Goal: Contribute content

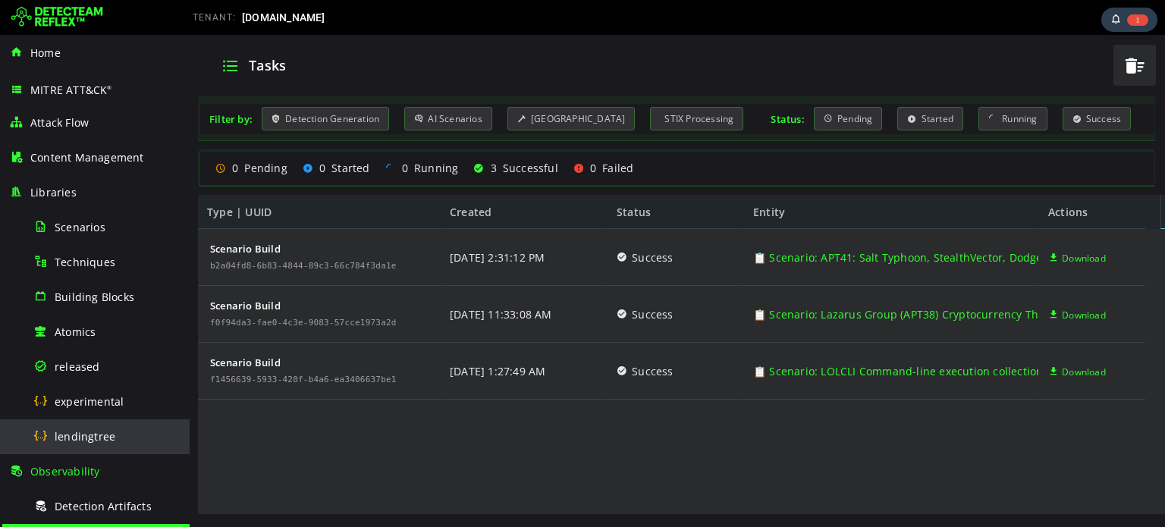
click at [80, 423] on div "lendingtree" at bounding box center [106, 436] width 147 height 34
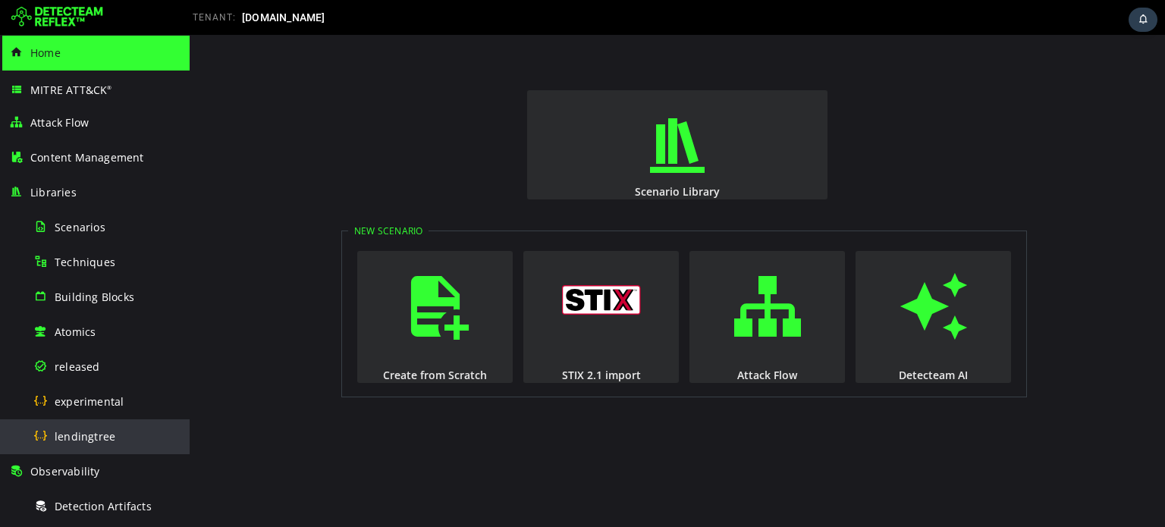
click at [115, 427] on div "lendingtree" at bounding box center [106, 436] width 147 height 34
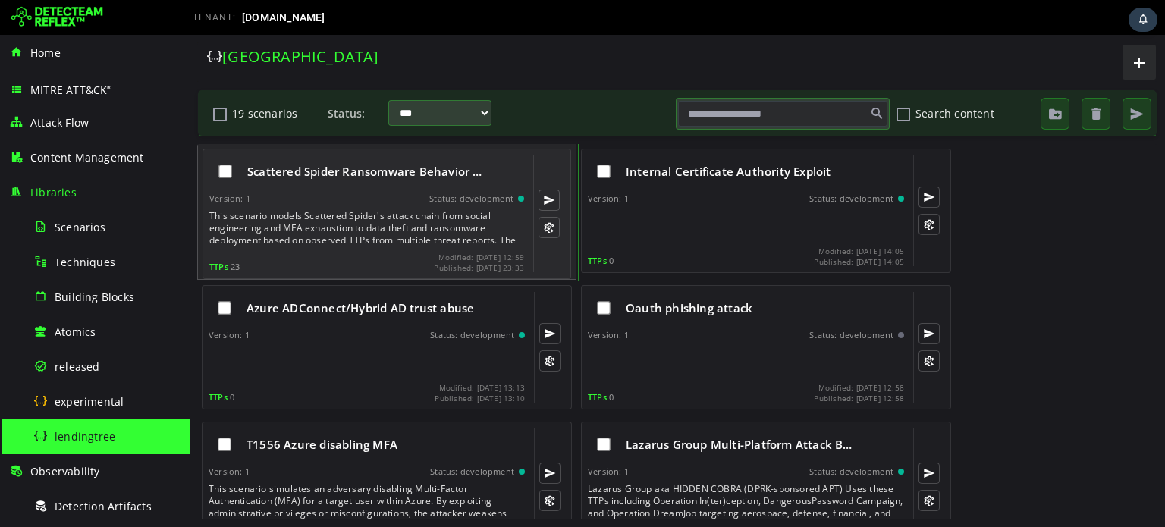
click at [320, 171] on span "Scattered Spider Ransomware Behavior …" at bounding box center [364, 171] width 235 height 15
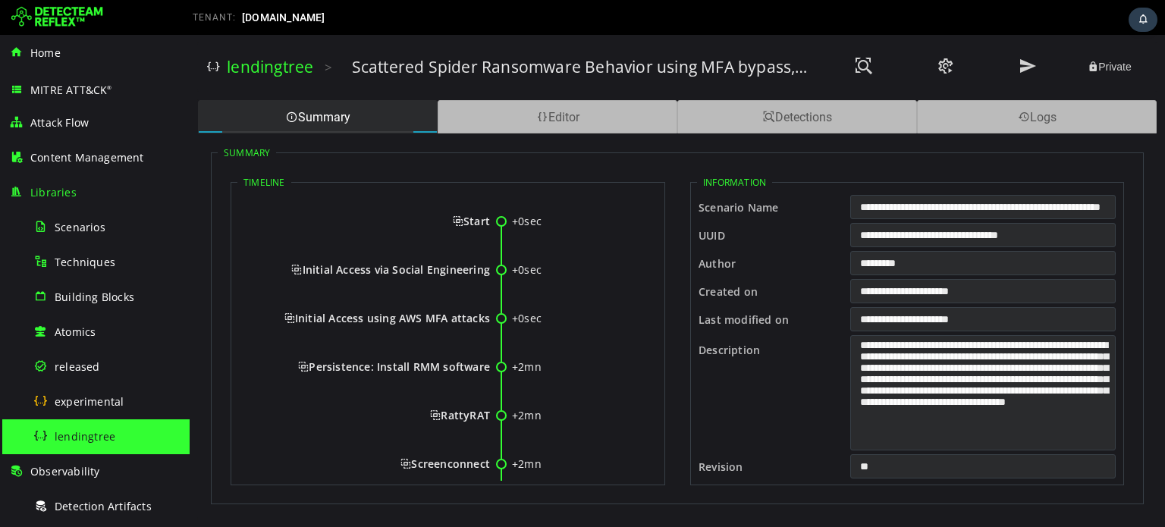
click at [396, 72] on h3 "Scattered Spider Ransomware Behavior using MFA bypass, Phishing" at bounding box center [581, 66] width 459 height 21
copy h3 "Scattered"
click at [126, 420] on div "lendingtree" at bounding box center [106, 436] width 147 height 34
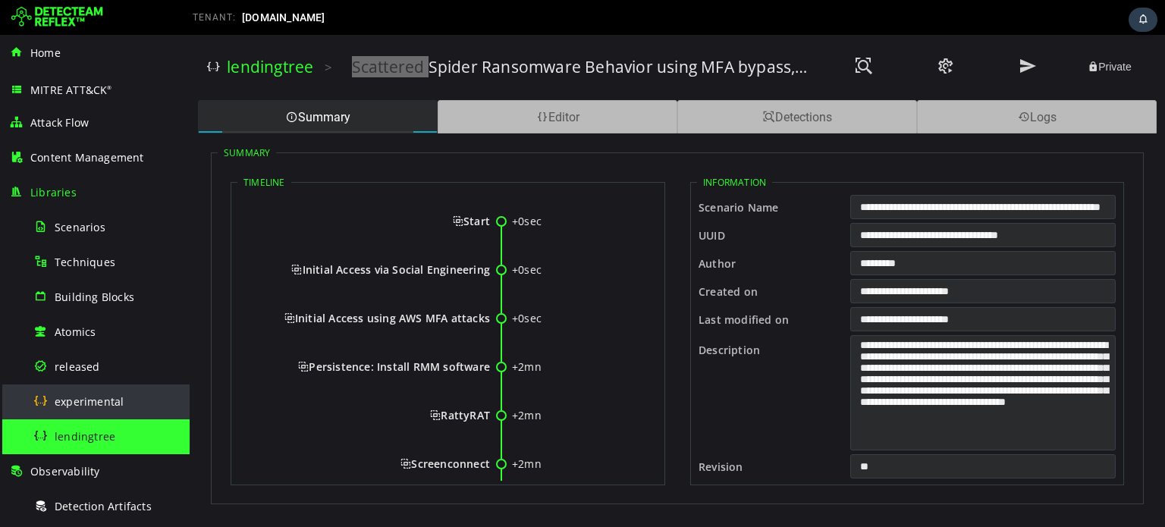
click at [101, 392] on div "experimental" at bounding box center [106, 402] width 147 height 34
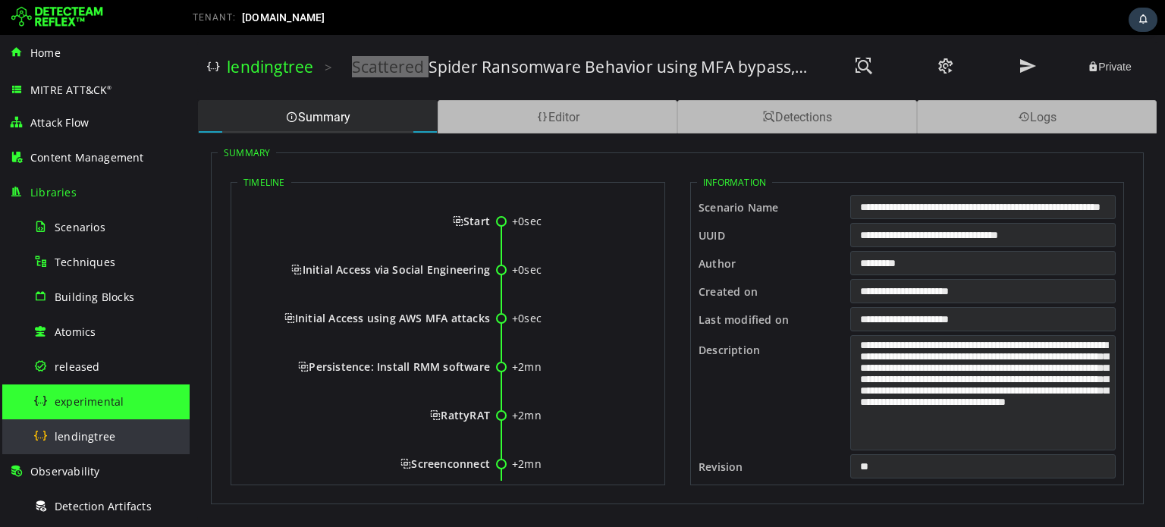
click at [101, 438] on span "lendingtree" at bounding box center [85, 436] width 61 height 14
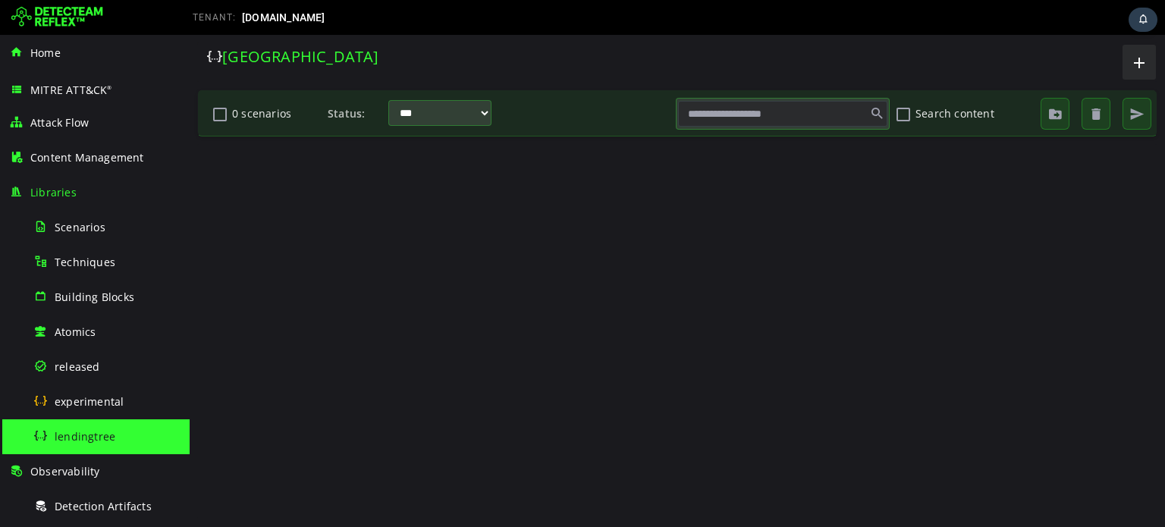
click at [101, 438] on span "lendingtree" at bounding box center [85, 436] width 61 height 14
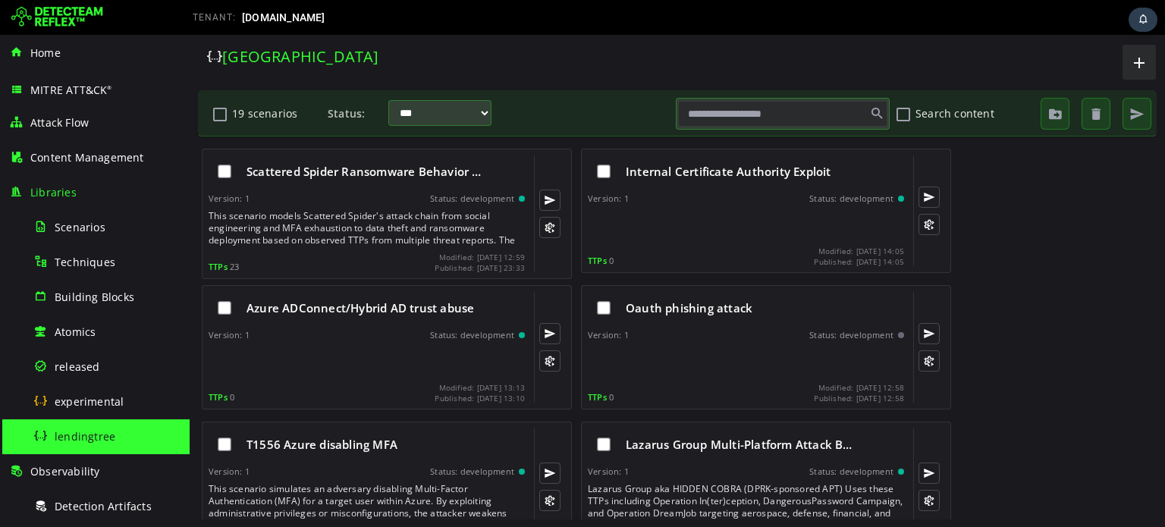
click at [729, 121] on input "text" at bounding box center [782, 114] width 209 height 26
paste input "*********"
type input "*********"
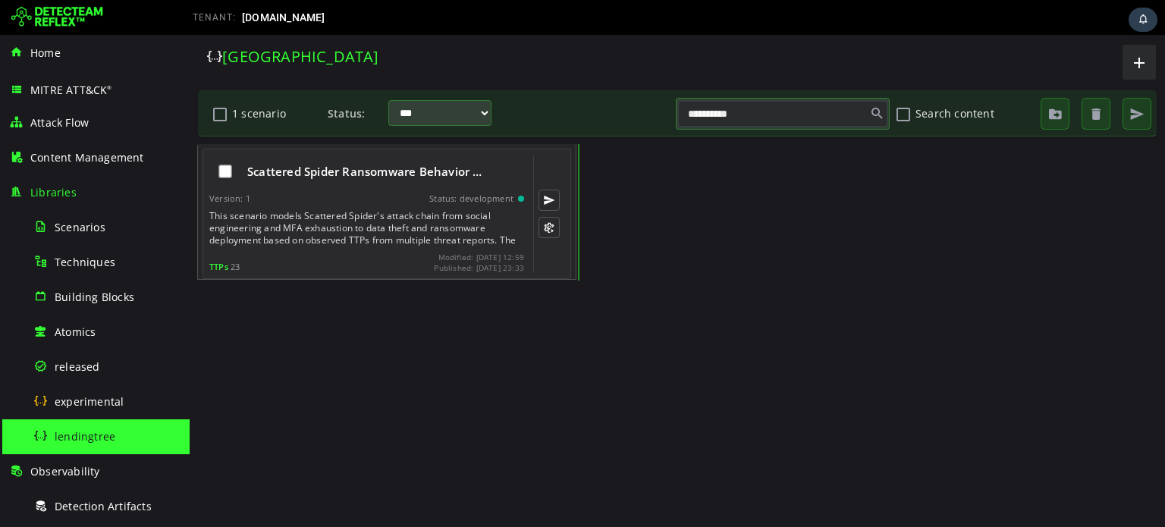
click at [390, 207] on div "Scattered Spider Ransomware Behavior … Version: 1 Status: development This scen…" at bounding box center [366, 213] width 315 height 117
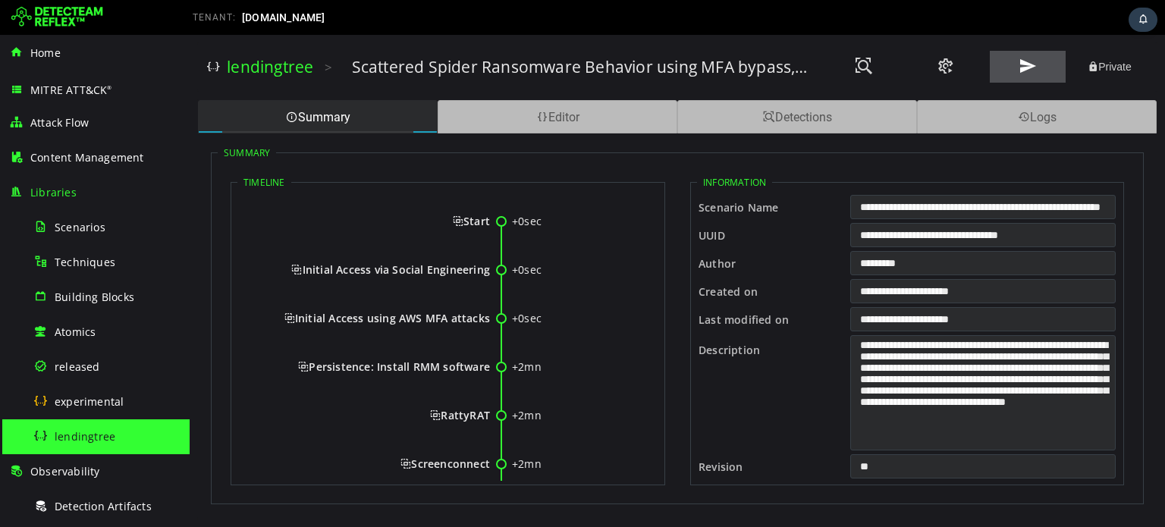
click at [1017, 64] on button at bounding box center [1028, 67] width 76 height 32
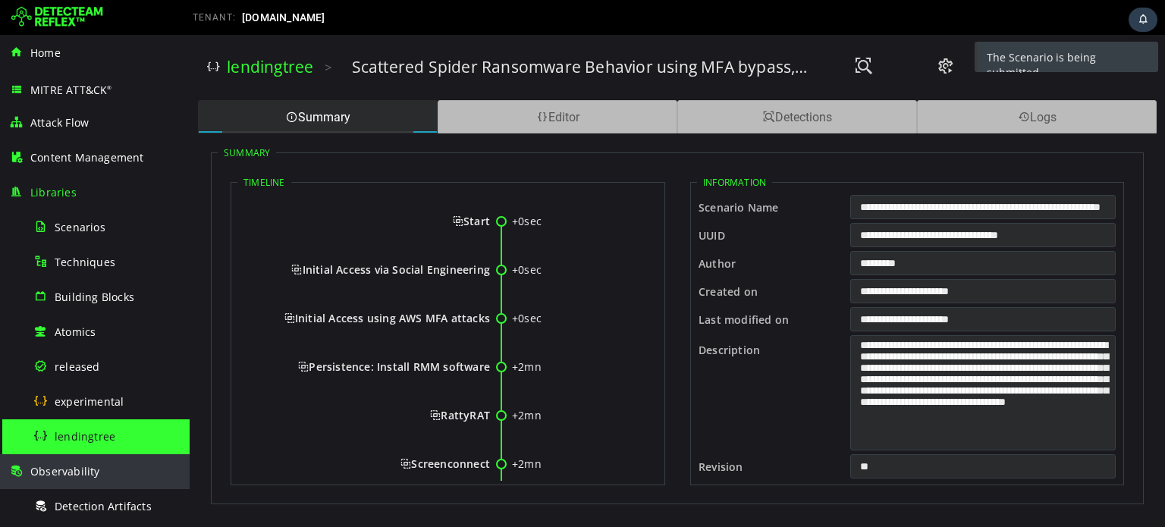
scroll to position [202, 0]
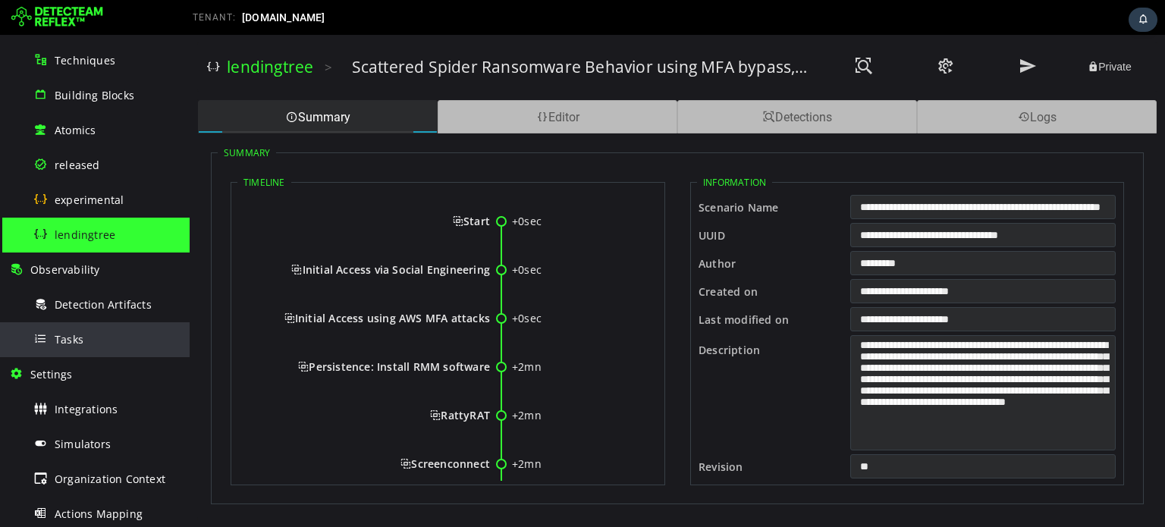
click at [87, 331] on div "Tasks" at bounding box center [106, 339] width 147 height 34
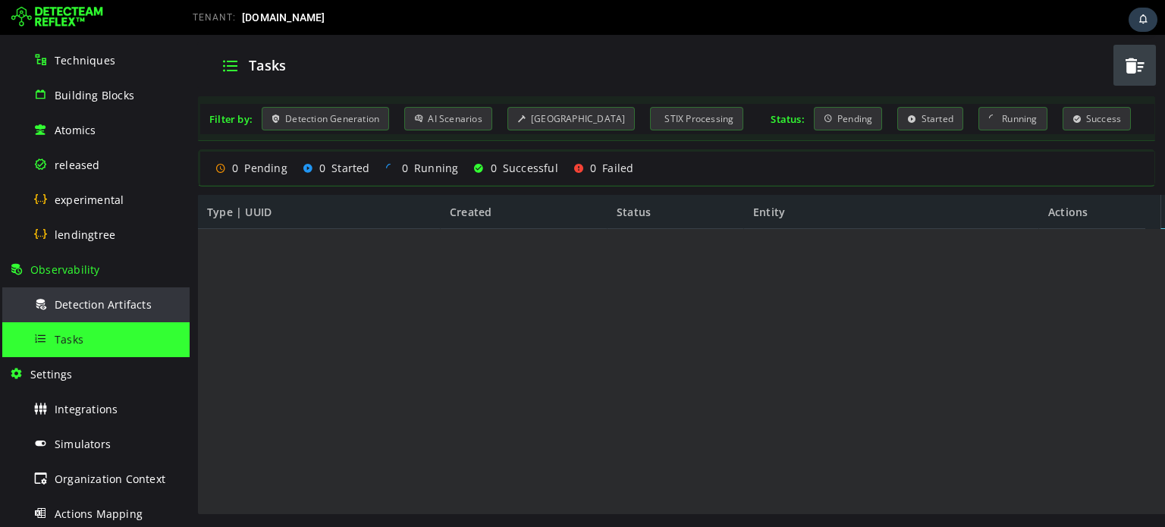
click at [61, 309] on span "Detection Artifacts" at bounding box center [103, 304] width 97 height 14
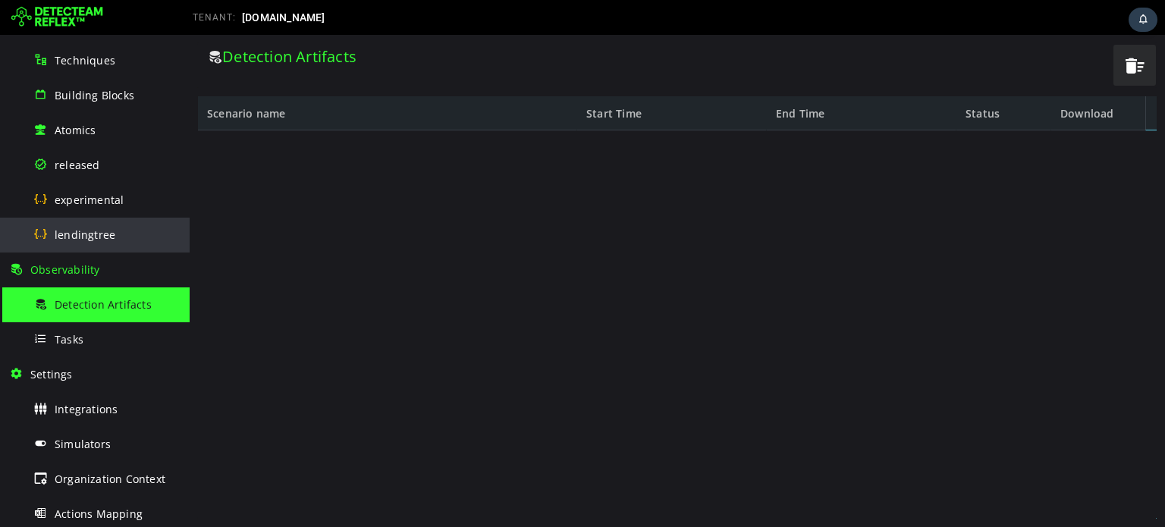
click at [80, 244] on div "lendingtree" at bounding box center [106, 235] width 147 height 34
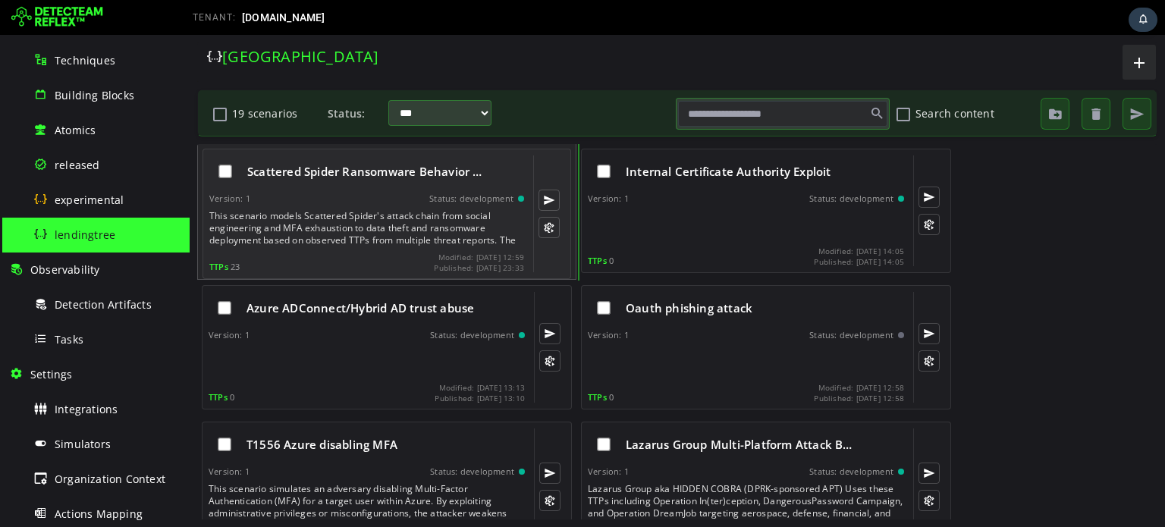
click at [371, 213] on div "This scenario models Scattered Spider's attack chain from social engineering an…" at bounding box center [368, 228] width 318 height 36
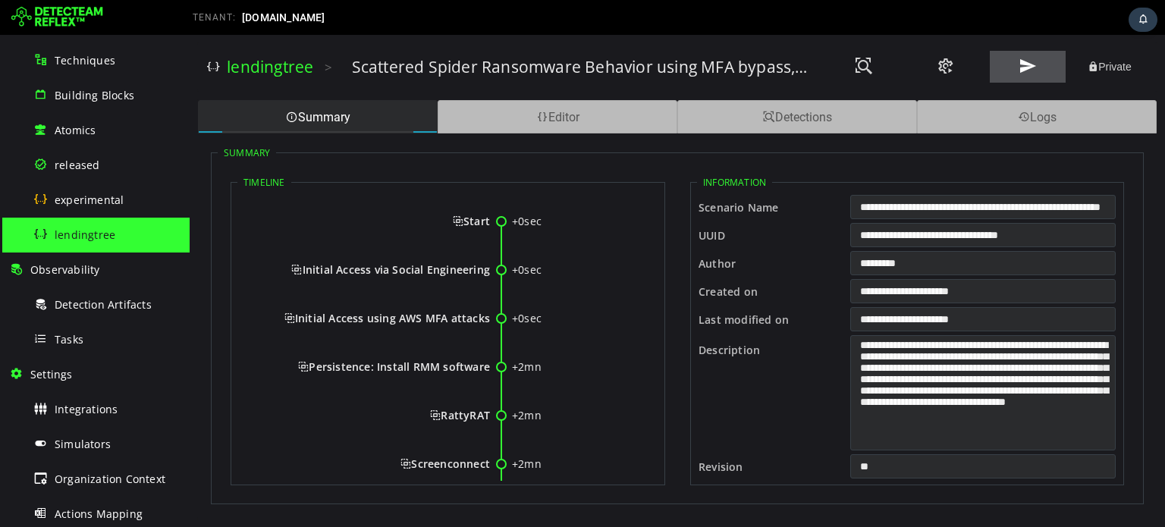
click at [1028, 61] on span at bounding box center [1028, 66] width 18 height 20
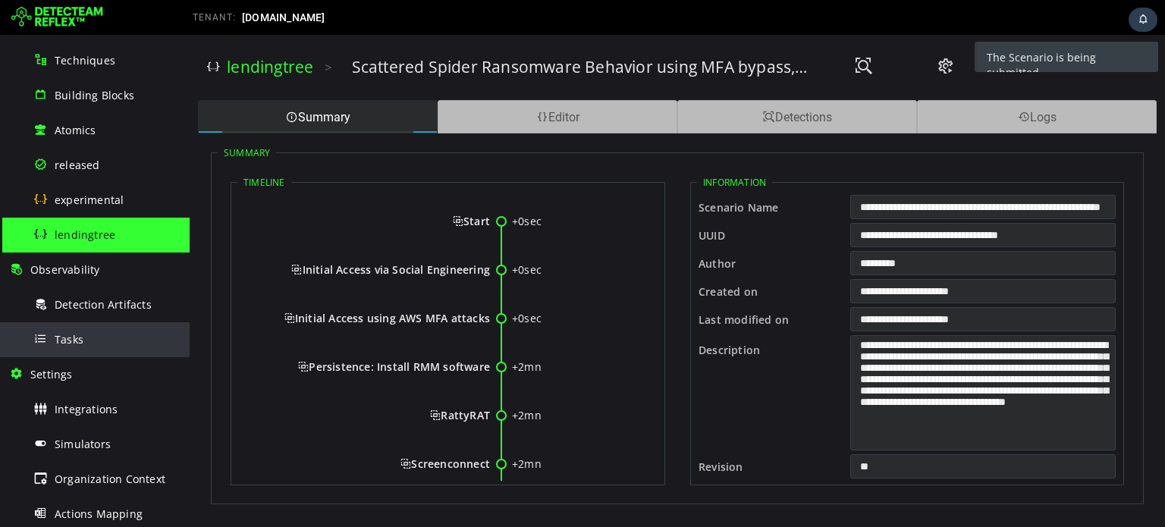
click at [102, 339] on div "Tasks" at bounding box center [106, 339] width 147 height 34
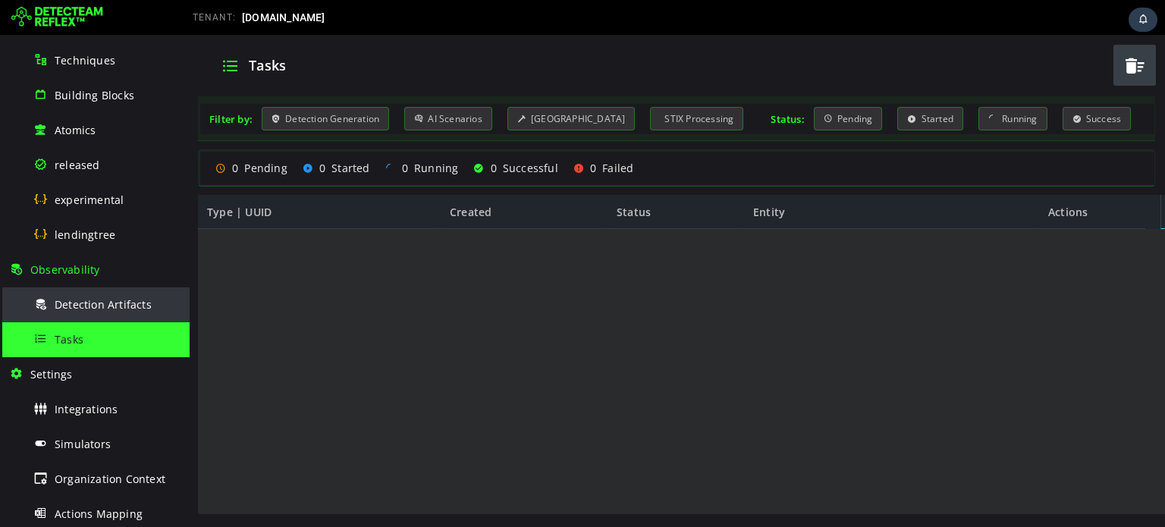
click at [101, 305] on span "Detection Artifacts" at bounding box center [103, 304] width 97 height 14
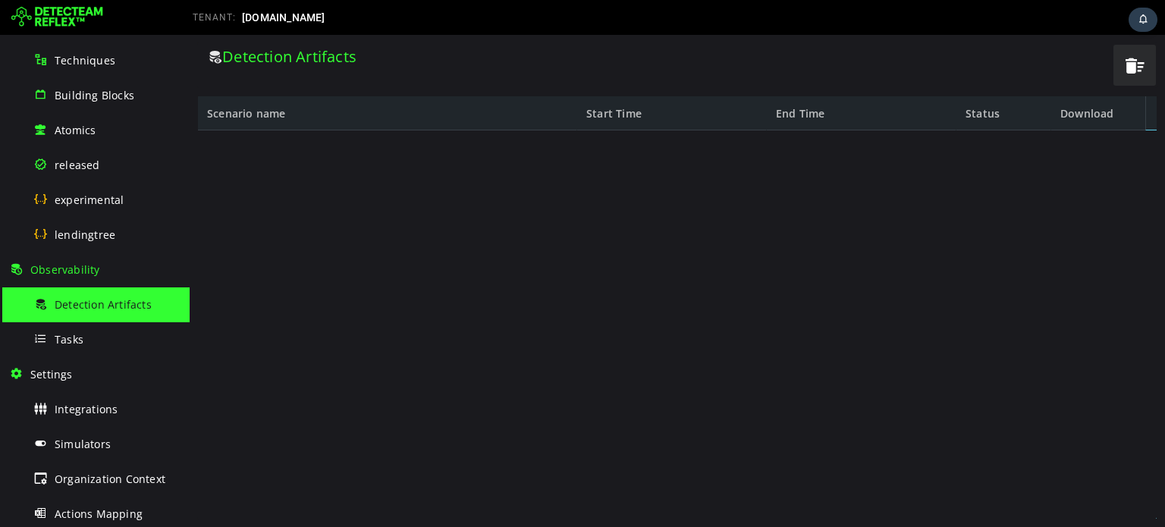
click at [101, 305] on span "Detection Artifacts" at bounding box center [103, 304] width 97 height 14
click at [99, 235] on span "lendingtree" at bounding box center [85, 235] width 61 height 14
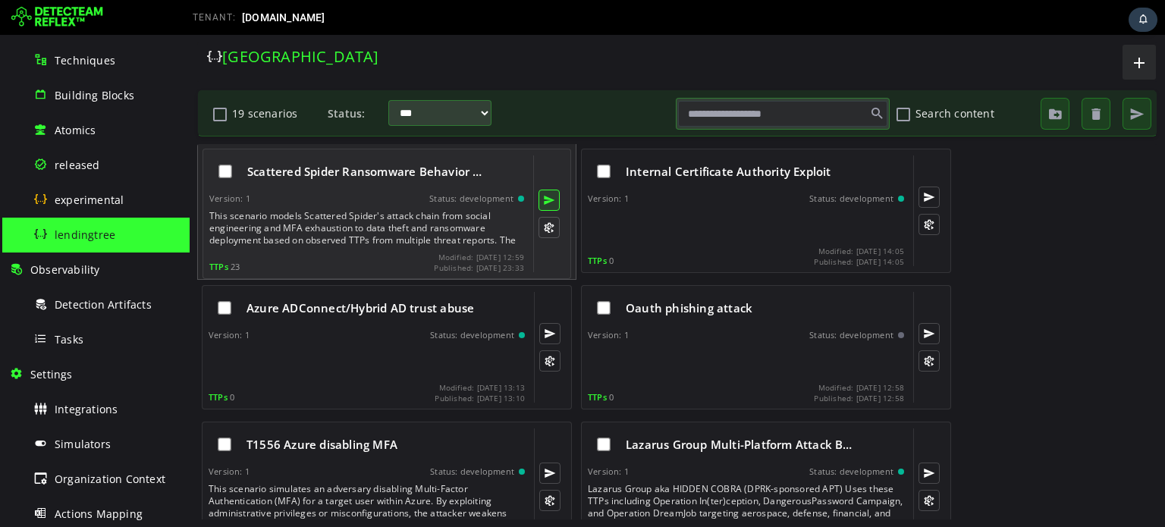
click at [543, 190] on button at bounding box center [549, 200] width 21 height 21
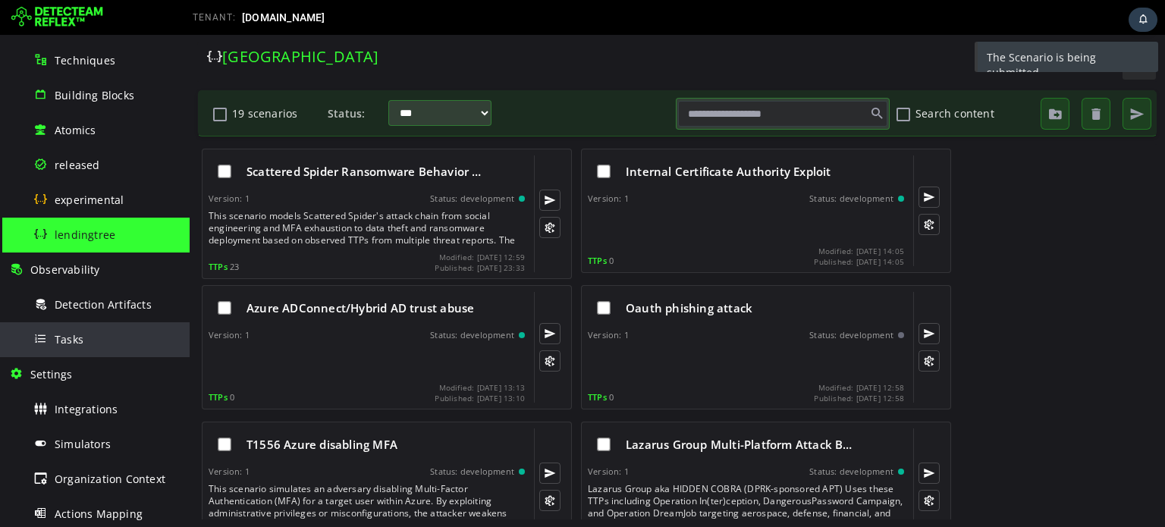
click at [61, 334] on span "Tasks" at bounding box center [69, 339] width 29 height 14
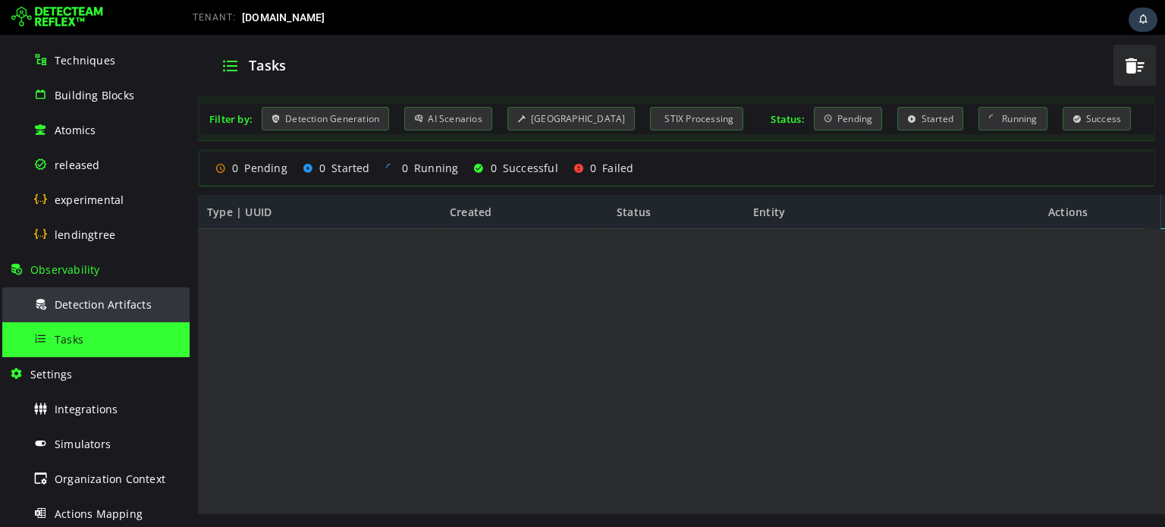
click at [73, 317] on div "Detection Artifacts" at bounding box center [106, 304] width 147 height 34
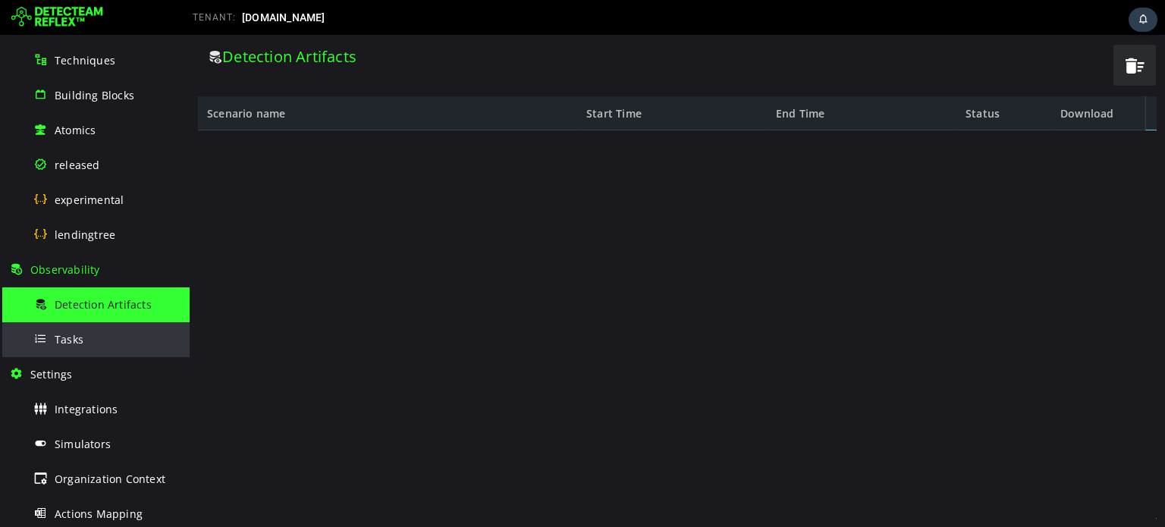
click at [73, 330] on div "Tasks" at bounding box center [106, 339] width 147 height 34
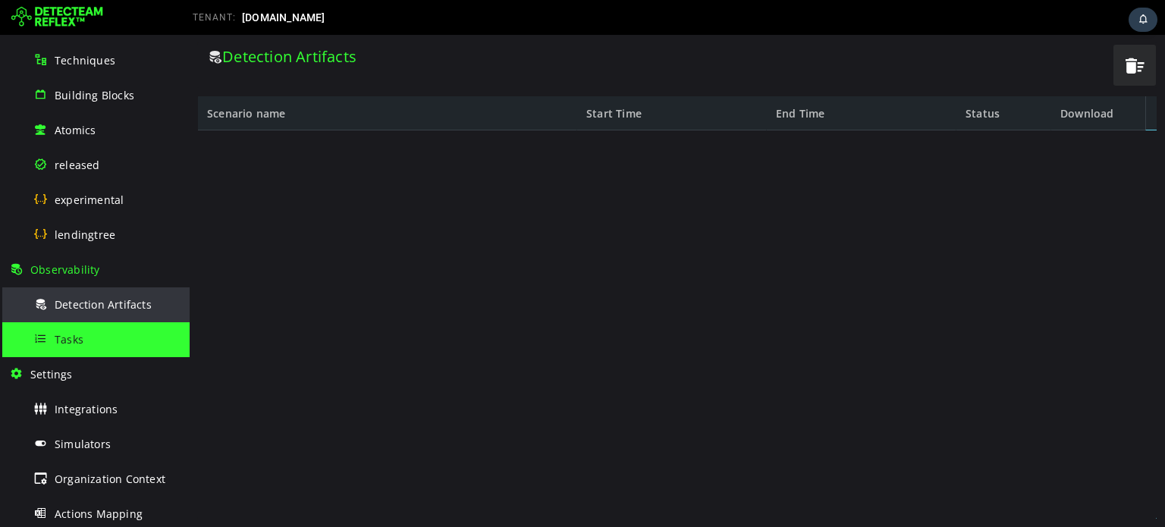
click at [96, 296] on div "Detection Artifacts" at bounding box center [106, 304] width 147 height 34
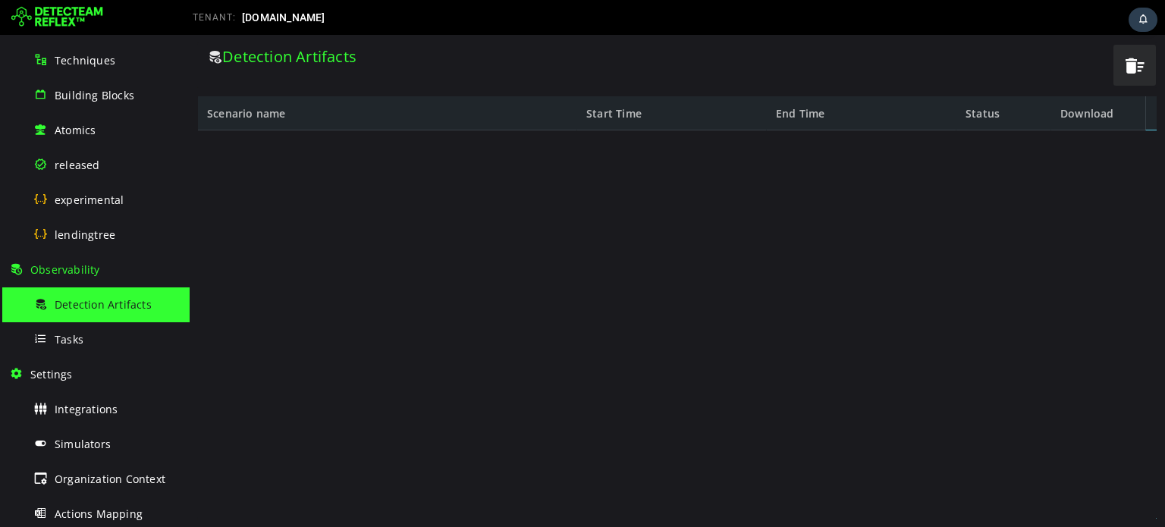
click at [779, 195] on div at bounding box center [671, 318] width 947 height 377
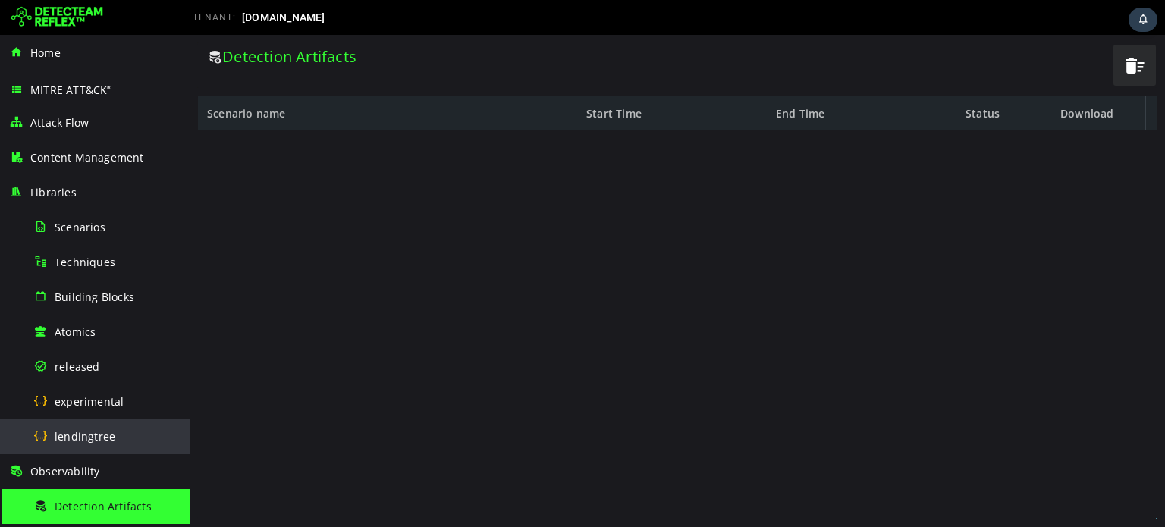
click at [82, 442] on span "lendingtree" at bounding box center [85, 436] width 61 height 14
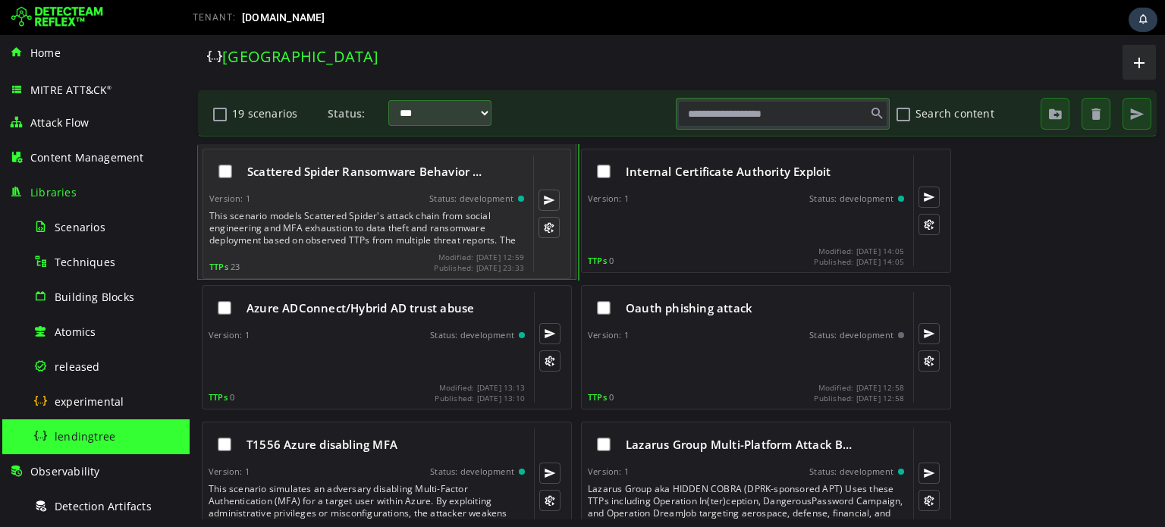
click at [397, 190] on div "Scattered Spider Ransomware Behavior … Version: 1 Status: development This scen…" at bounding box center [366, 213] width 315 height 117
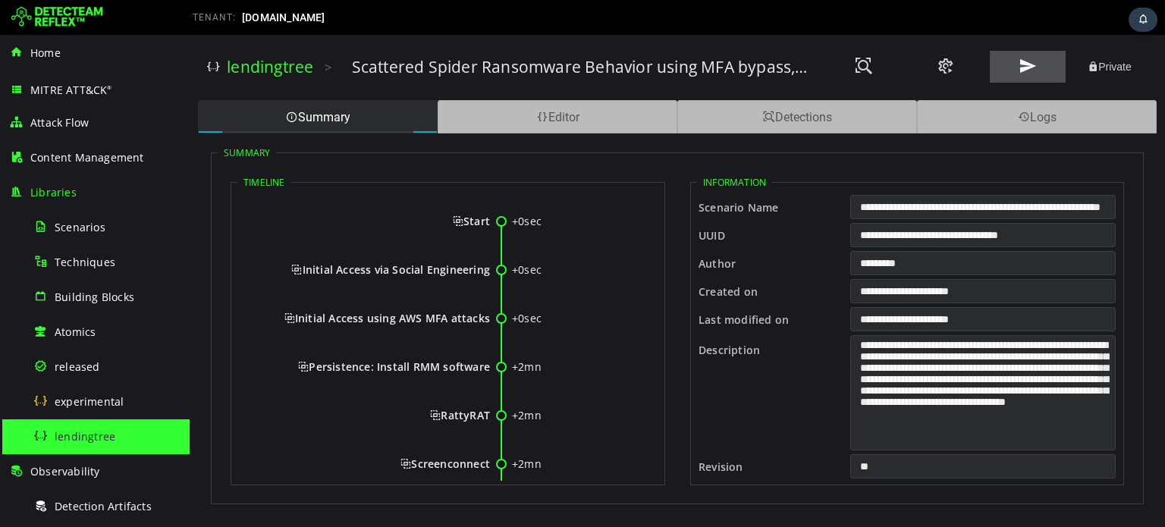
click at [1022, 70] on span at bounding box center [1028, 66] width 18 height 20
